Goal: Information Seeking & Learning: Learn about a topic

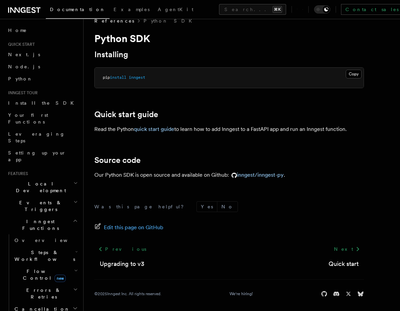
scroll to position [14, 0]
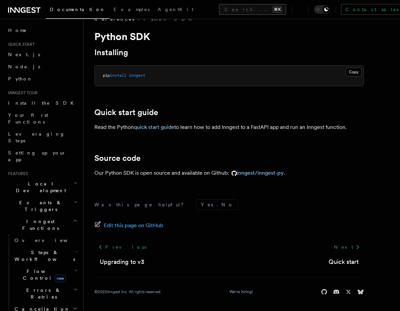
click at [219, 8] on button "Search... ⌘K" at bounding box center [252, 9] width 67 height 11
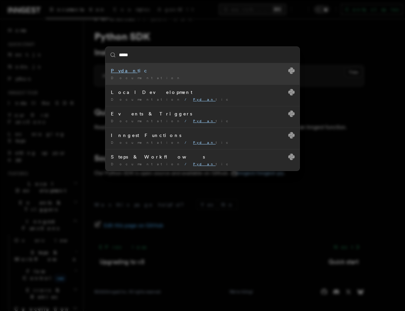
type input "******"
click at [123, 70] on mark "Pydant" at bounding box center [125, 70] width 28 height 5
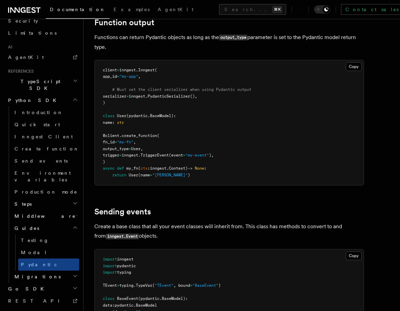
scroll to position [496, 0]
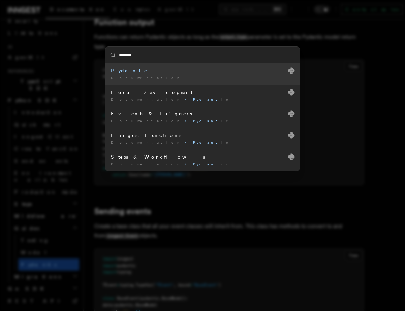
type input "********"
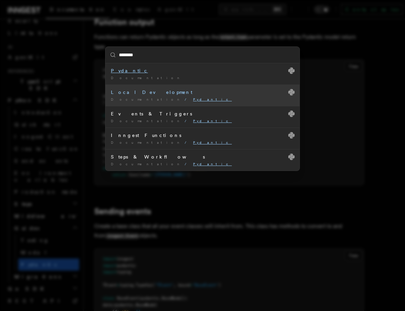
click at [193, 101] on mark "Pydantic" at bounding box center [212, 99] width 39 height 4
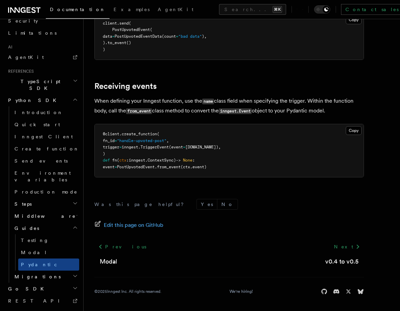
scroll to position [1003, 0]
click at [122, 226] on span "Edit this page on GitHub" at bounding box center [134, 225] width 60 height 9
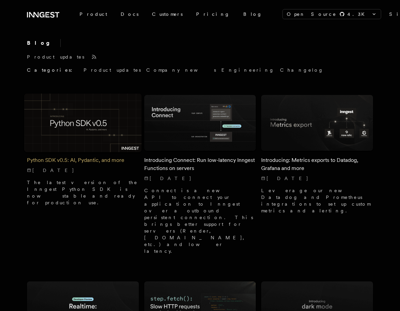
click at [59, 160] on h2 "Python SDK v0.5: AI, Pydantic, and more" at bounding box center [83, 160] width 112 height 8
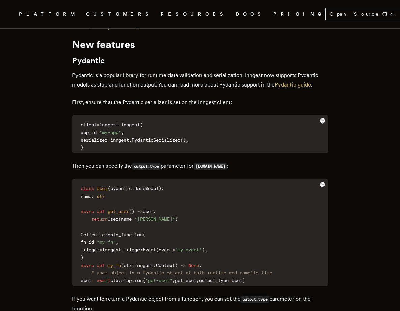
scroll to position [351, 0]
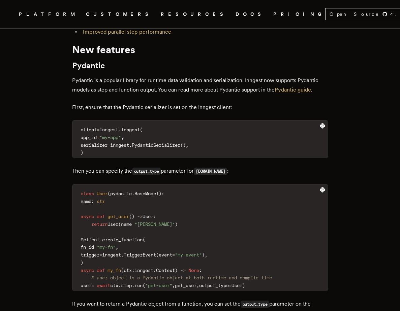
click at [305, 90] on link "Pydantic guide" at bounding box center [293, 90] width 36 height 6
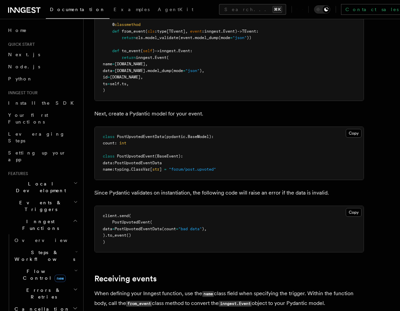
scroll to position [809, 0]
